Goal: Transaction & Acquisition: Purchase product/service

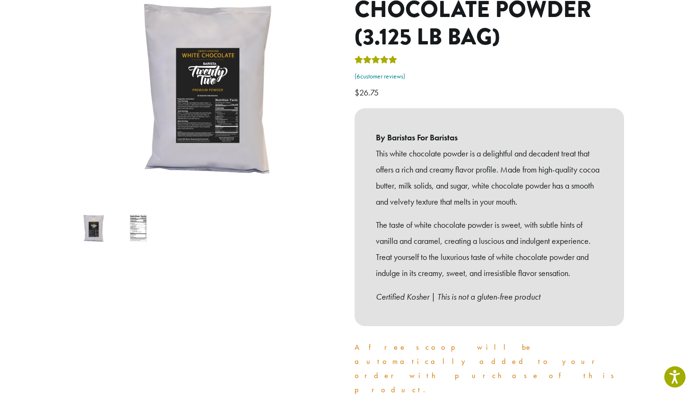
click at [391, 72] on link "( 6 customer reviews)" at bounding box center [488, 76] width 269 height 9
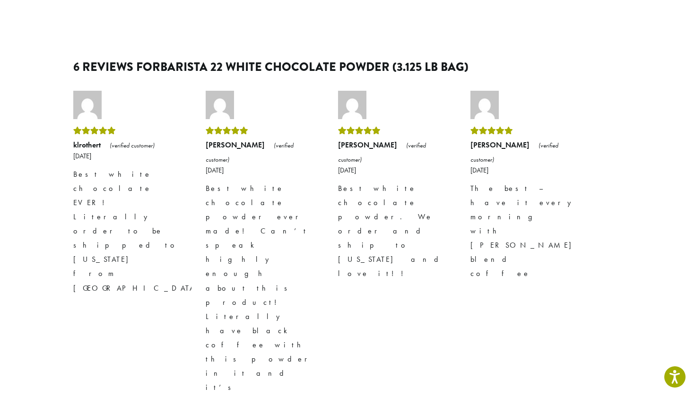
scroll to position [616, 0]
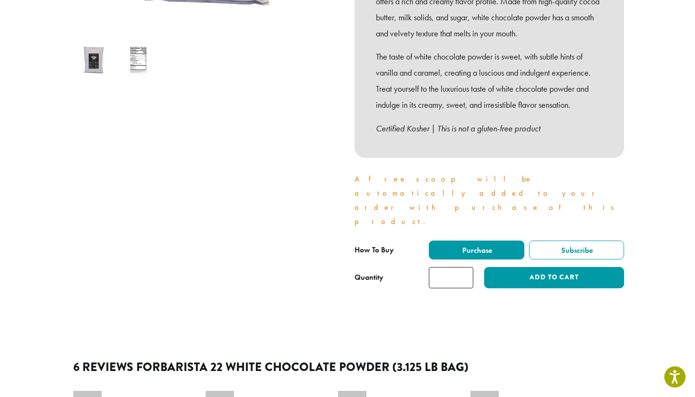
scroll to position [321, 0]
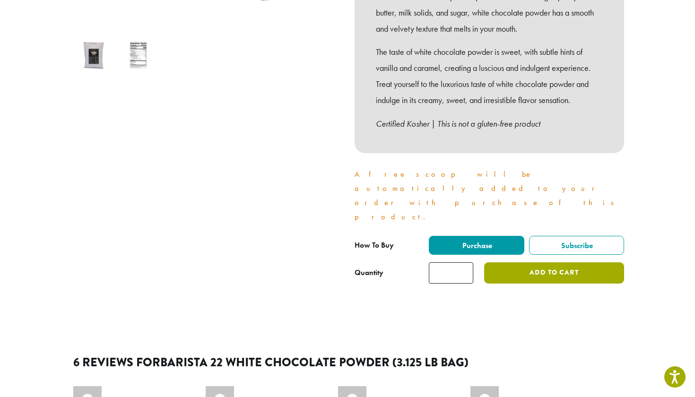
click at [505, 262] on button "Add to cart" at bounding box center [554, 272] width 140 height 21
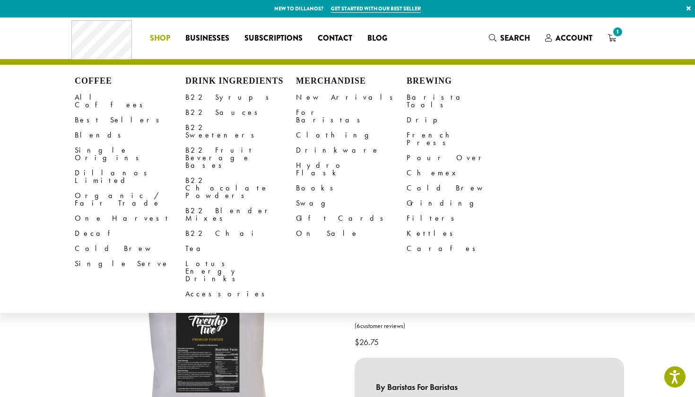
click at [162, 37] on span "Shop" at bounding box center [160, 39] width 20 height 12
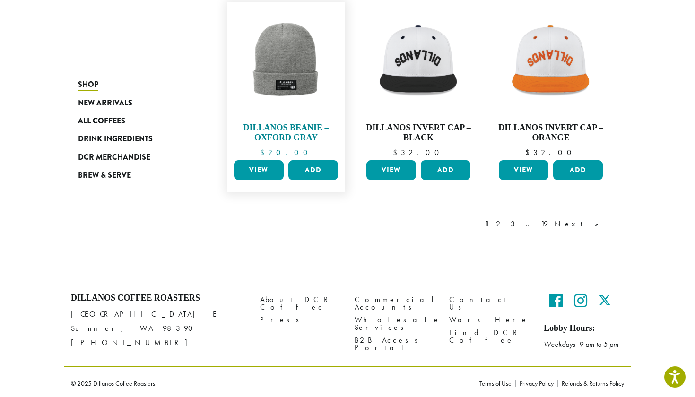
scroll to position [771, 0]
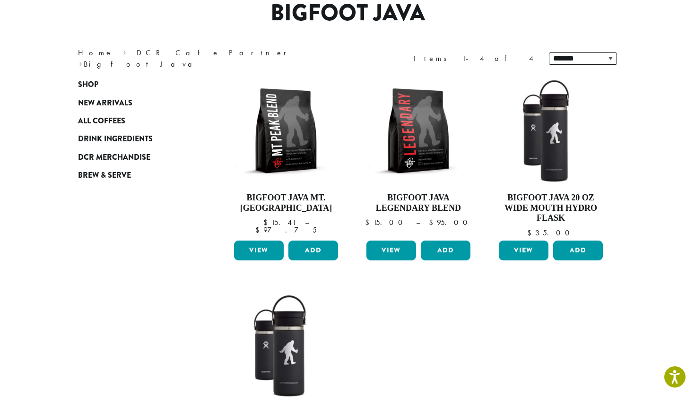
scroll to position [86, 0]
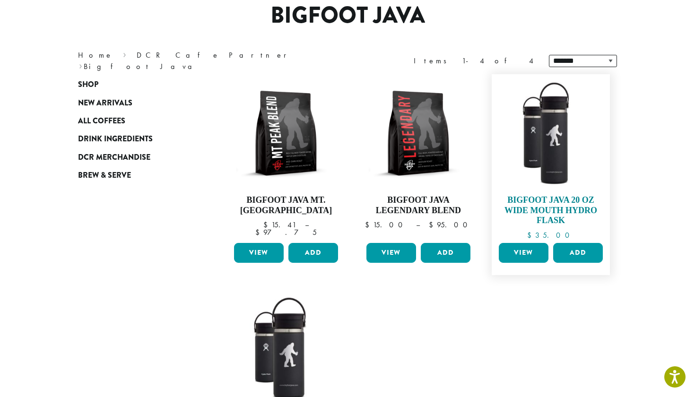
click at [556, 148] on img at bounding box center [550, 133] width 109 height 109
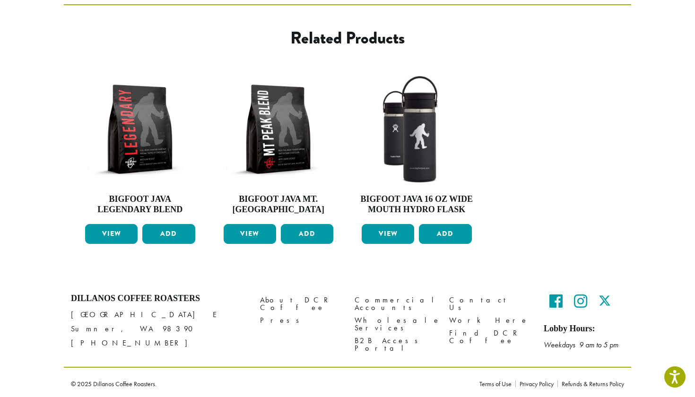
scroll to position [321, 0]
